Goal: Transaction & Acquisition: Book appointment/travel/reservation

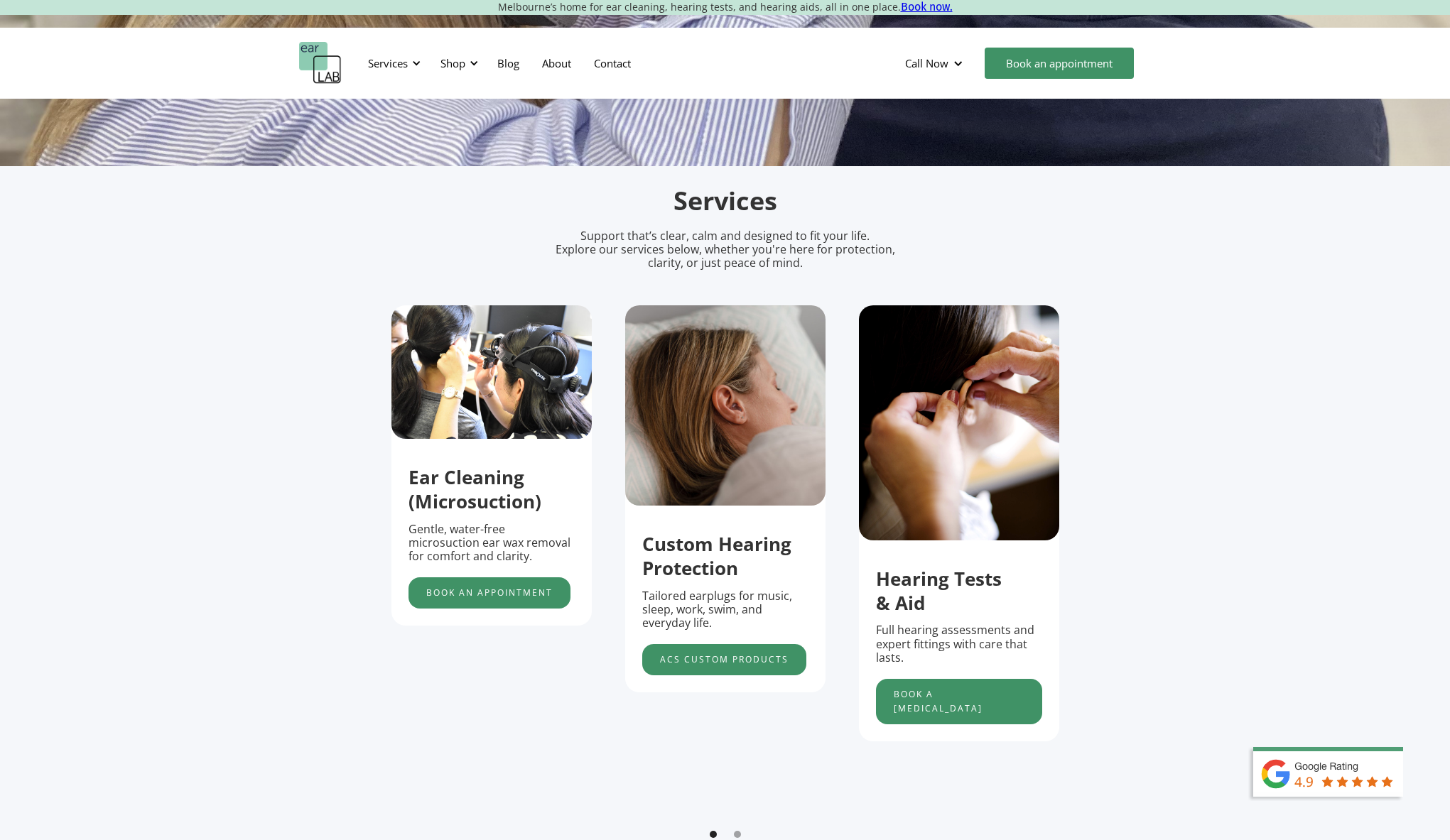
scroll to position [457, 0]
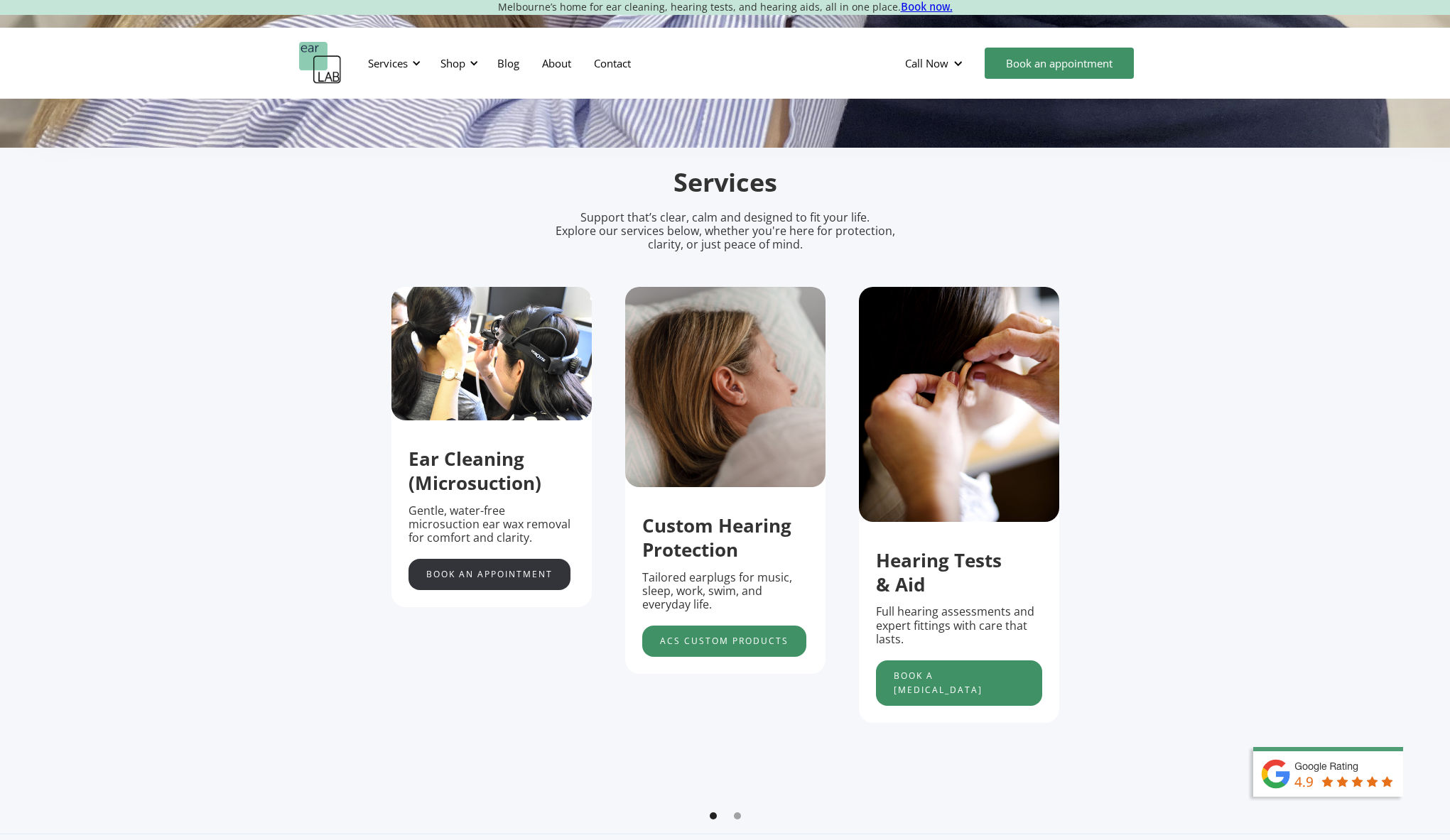
click at [486, 581] on link "Book an appointment" at bounding box center [489, 574] width 162 height 31
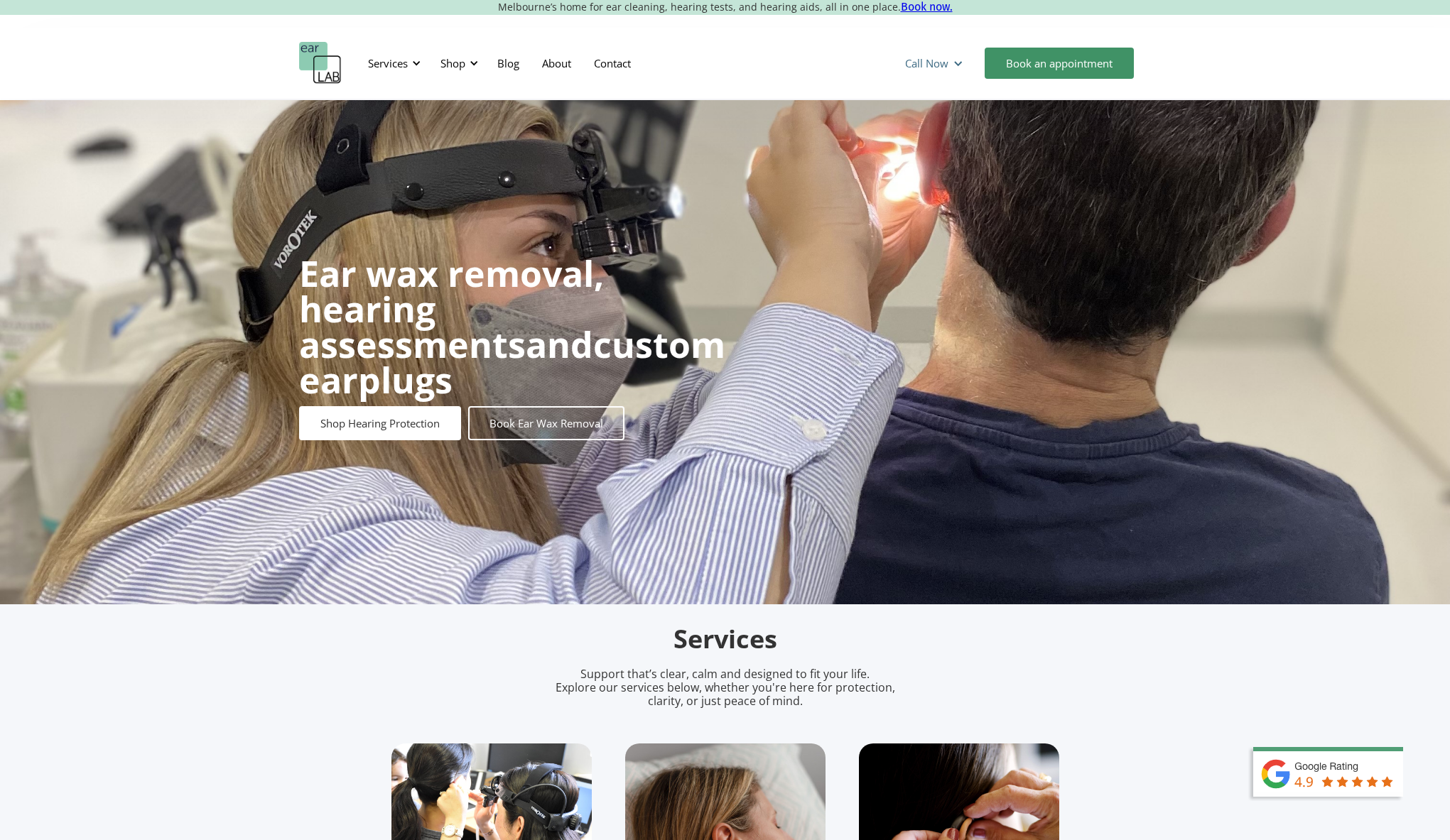
click at [946, 61] on div "Call Now" at bounding box center [927, 64] width 43 height 14
click at [972, 26] on html "Melbourne’s home for ear cleaning, hearing tests, and hearing aids, all in one …" at bounding box center [725, 420] width 1450 height 840
click at [1059, 57] on link "Book an appointment" at bounding box center [1059, 63] width 150 height 31
